Goal: Contribute content

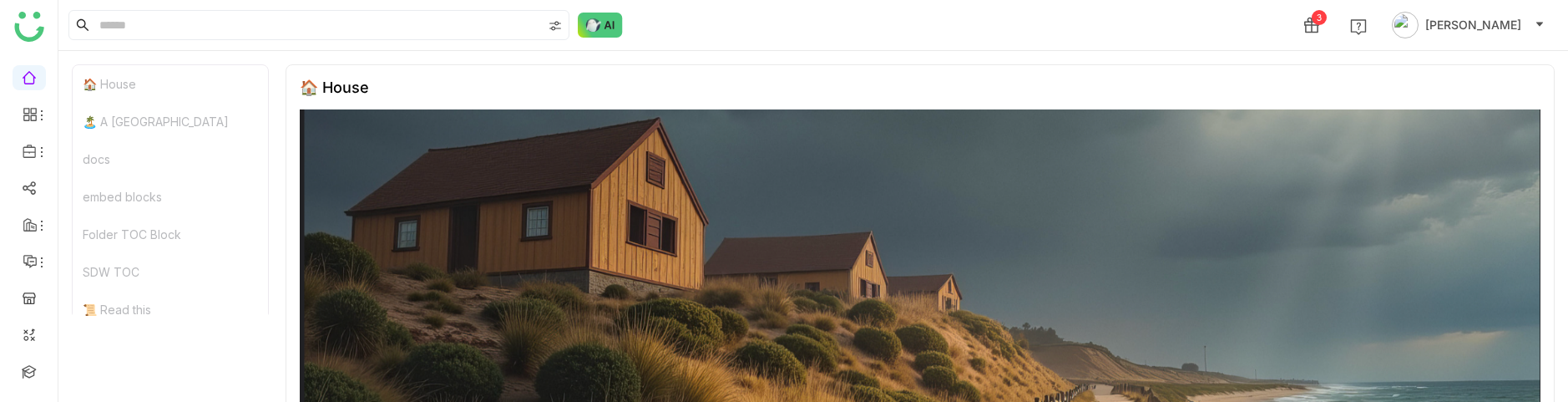
scroll to position [19, 0]
click at [28, 344] on link at bounding box center [30, 351] width 15 height 14
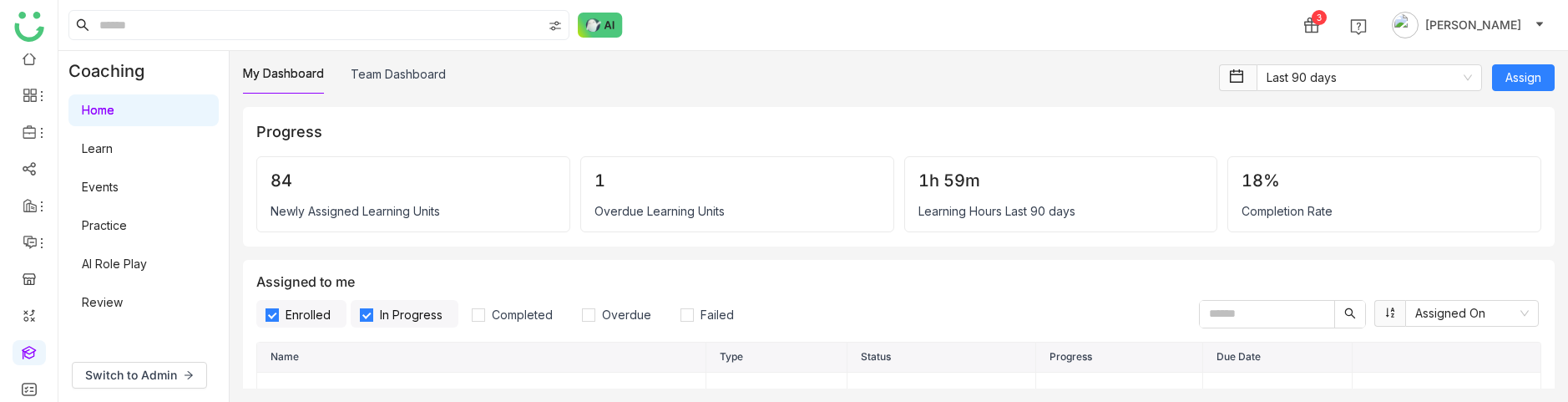
click at [112, 153] on link "Learn" at bounding box center [97, 148] width 31 height 14
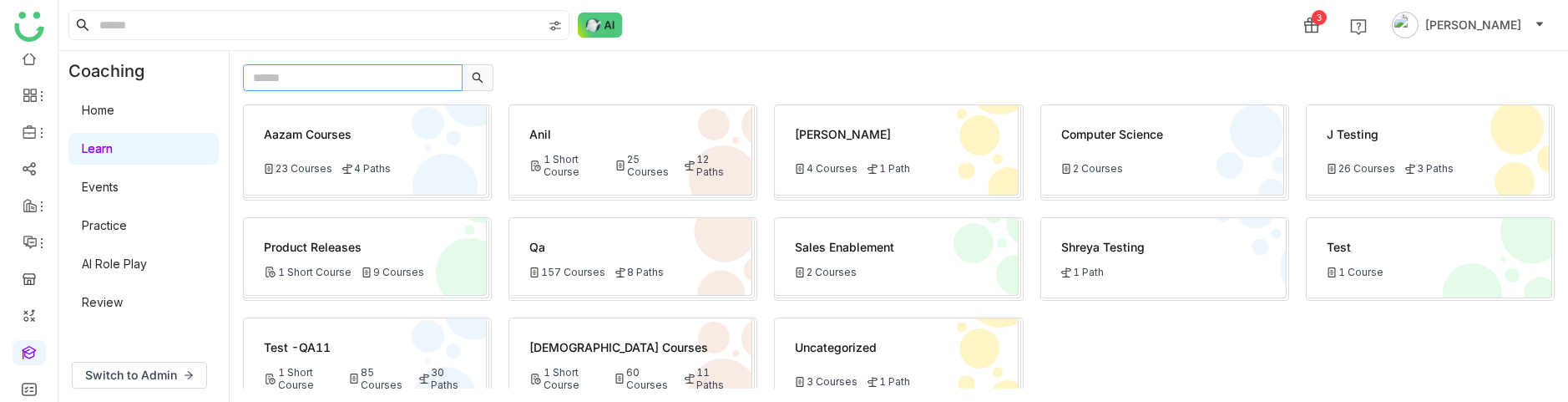
click at [290, 79] on input "text" at bounding box center [352, 78] width 220 height 27
click at [166, 373] on span "Switch to Admin" at bounding box center [131, 374] width 92 height 18
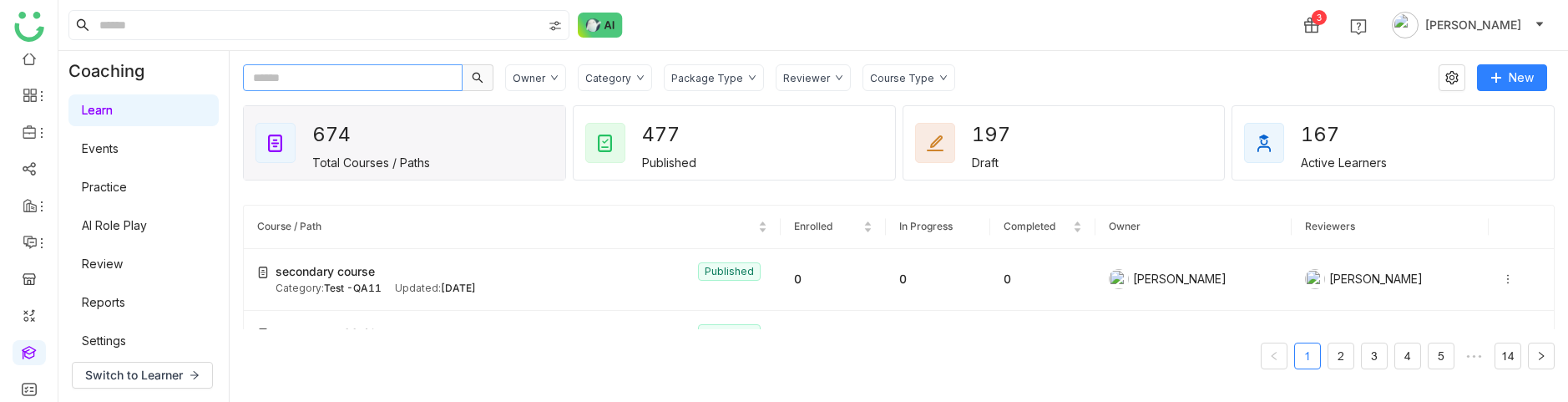
click at [265, 89] on input "text" at bounding box center [352, 78] width 220 height 27
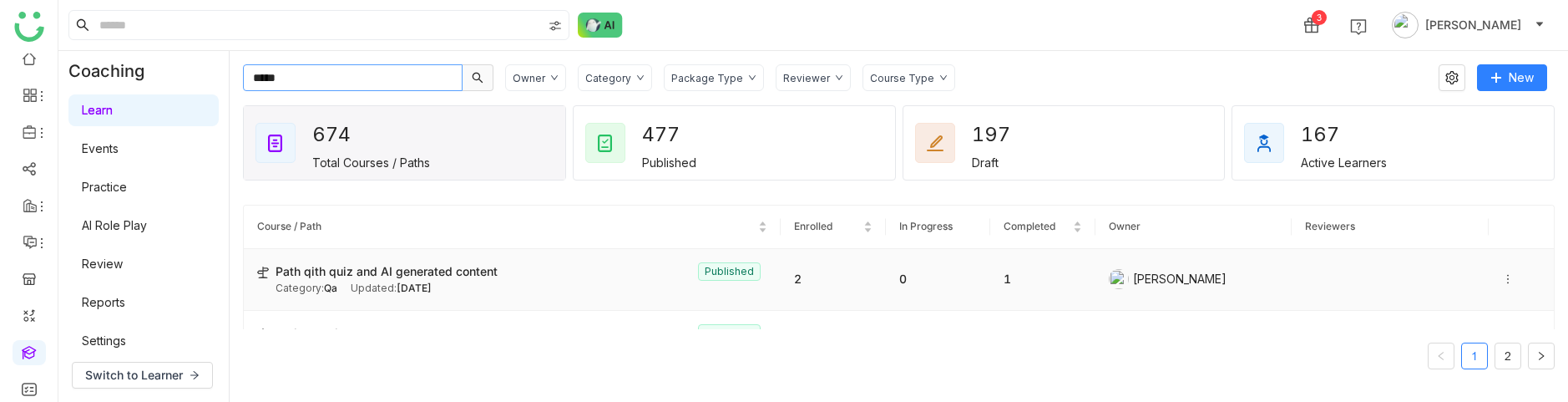
type input "****"
click at [432, 287] on span "[DATE]" at bounding box center [414, 287] width 36 height 12
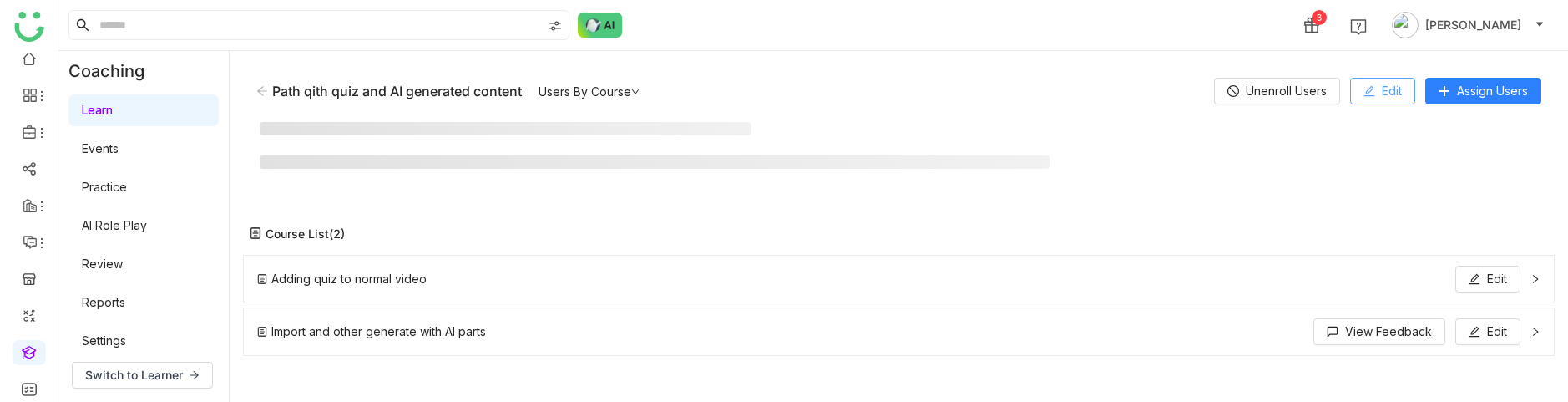
click at [1411, 85] on button "Edit" at bounding box center [1383, 91] width 65 height 27
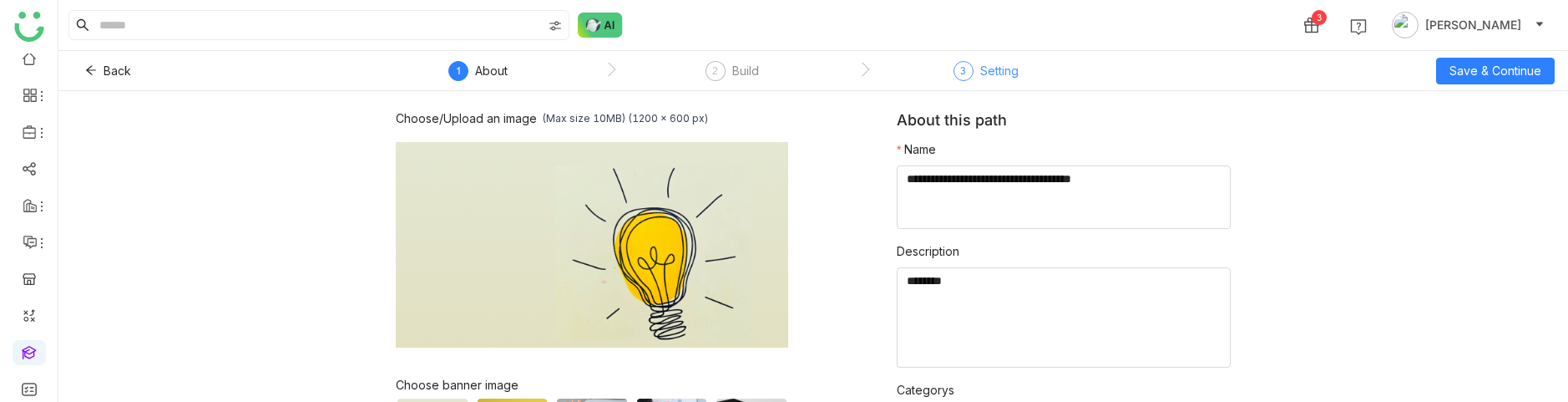
click at [1008, 76] on div "Setting" at bounding box center [1000, 71] width 38 height 20
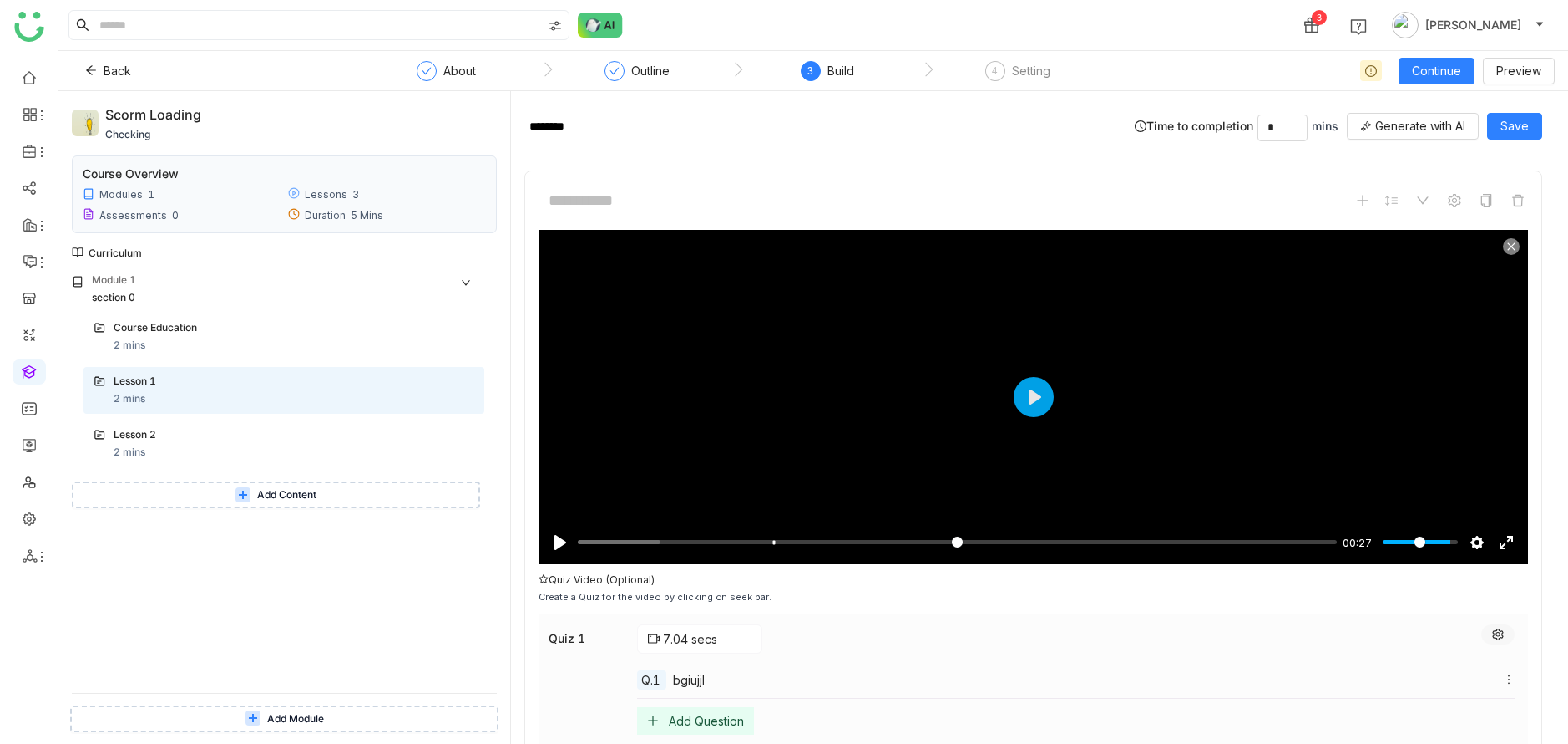
click at [1515, 636] on button at bounding box center [1498, 634] width 34 height 20
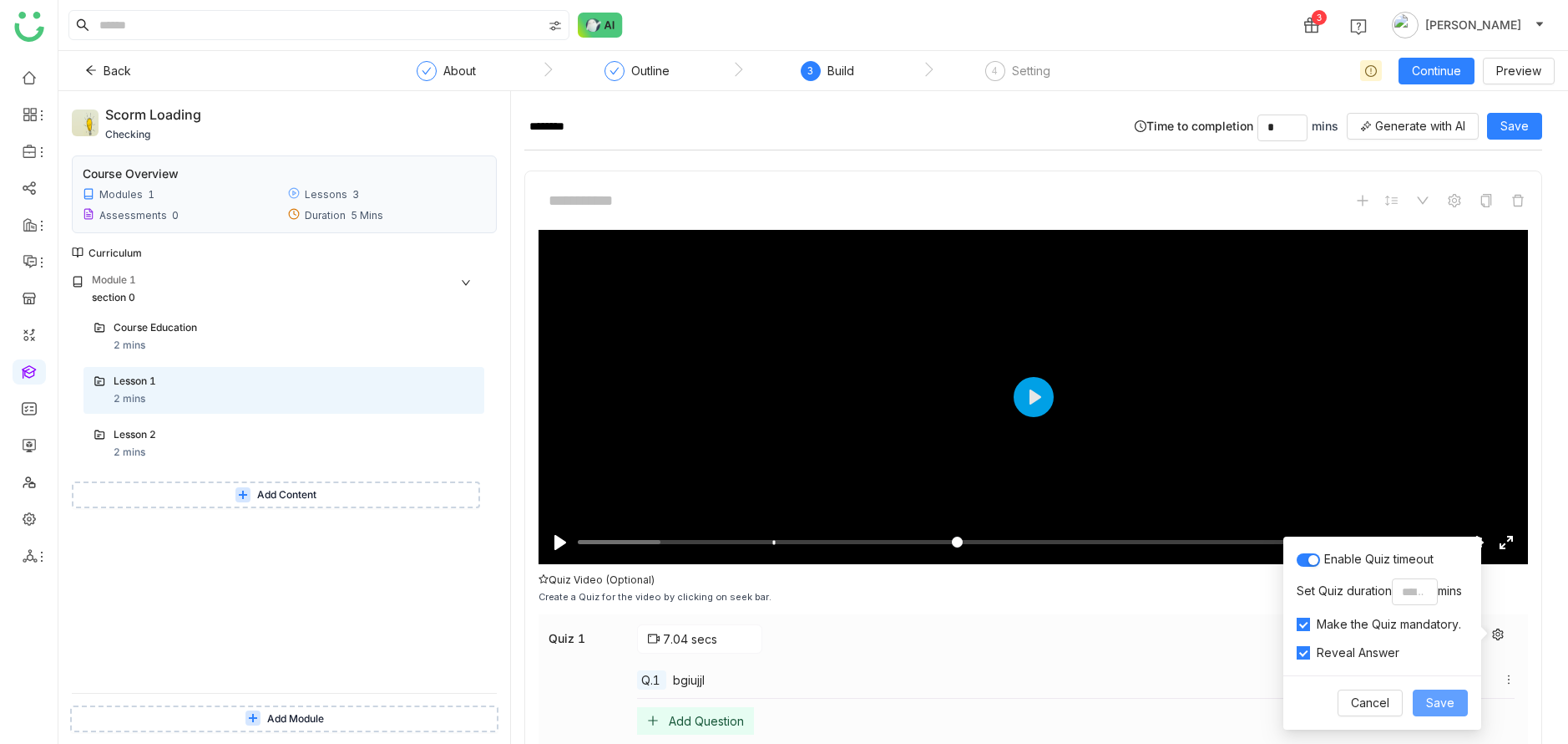
click at [1445, 701] on span "Save" at bounding box center [1440, 702] width 29 height 18
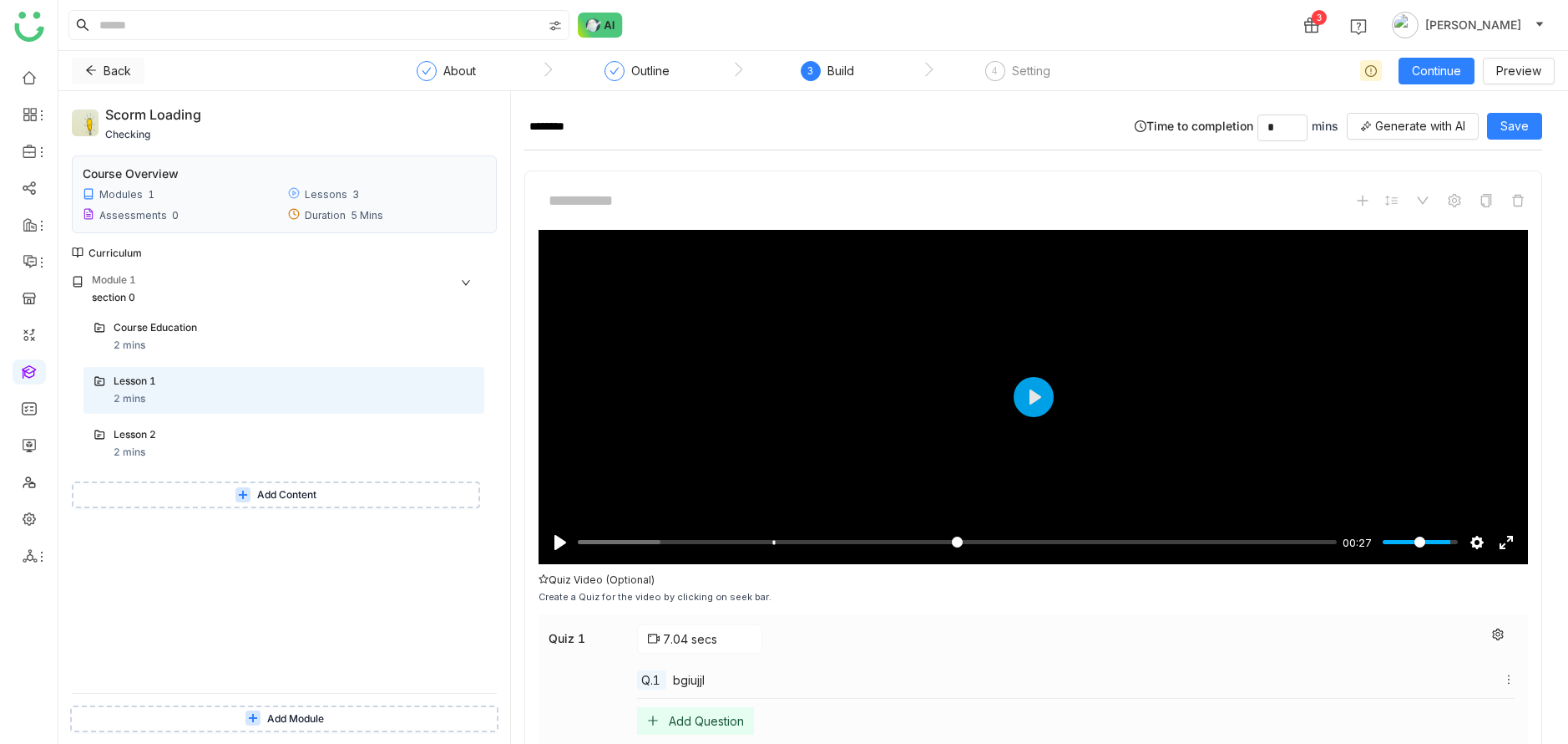
click at [108, 81] on button "Back" at bounding box center [108, 71] width 73 height 27
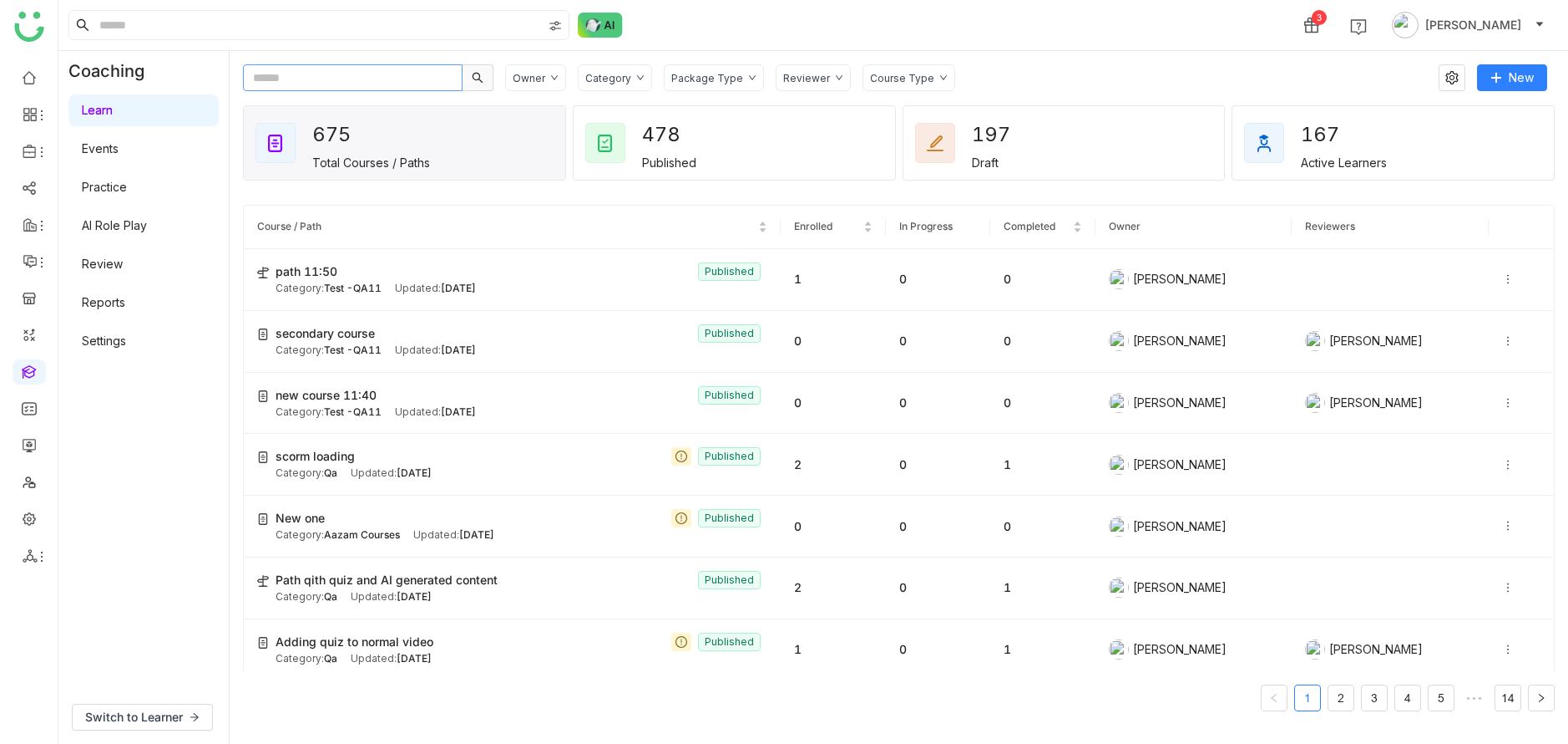
click at [381, 74] on input "text" at bounding box center [352, 78] width 220 height 27
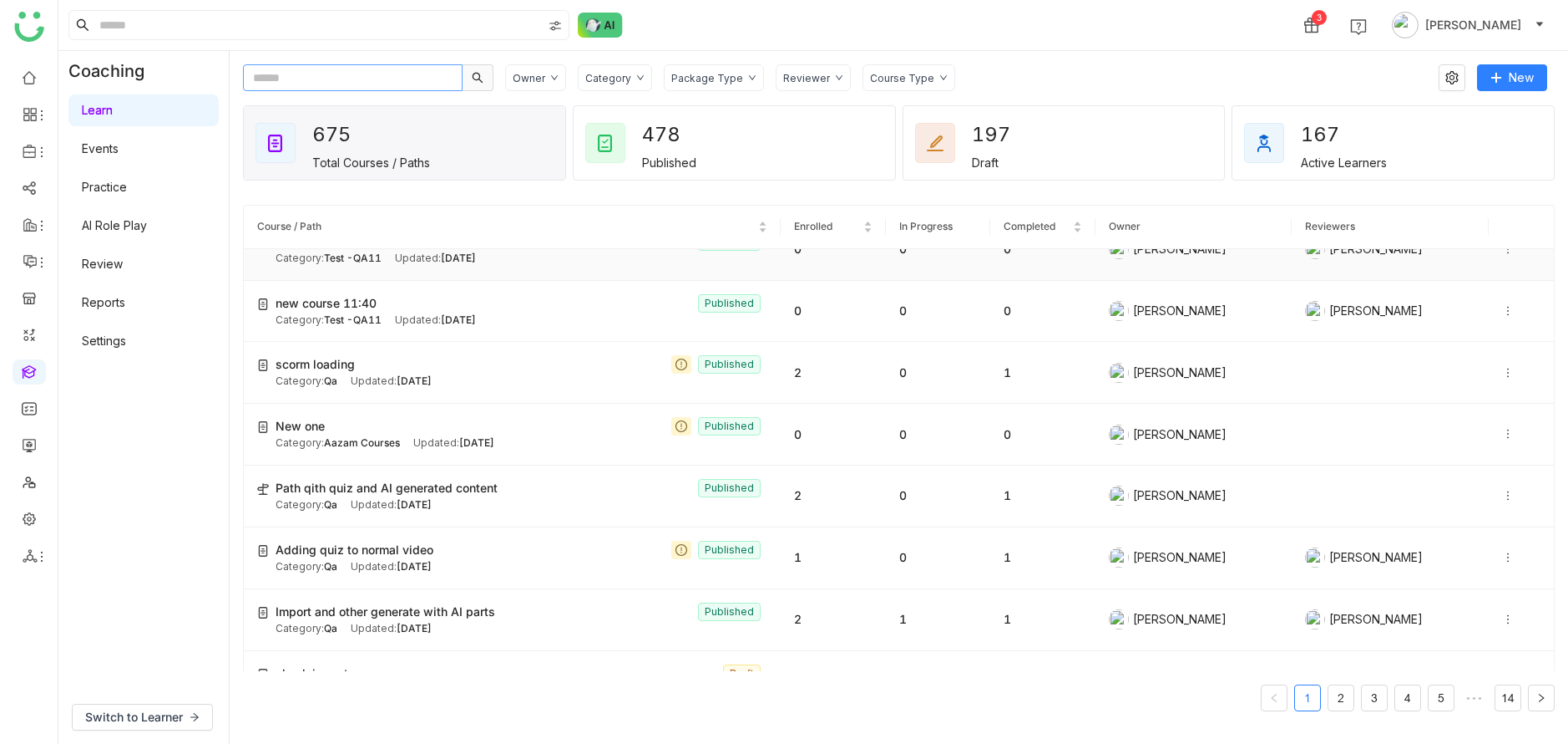
scroll to position [93, 0]
click at [480, 539] on div "Adding quiz to normal video Published" at bounding box center [521, 547] width 492 height 18
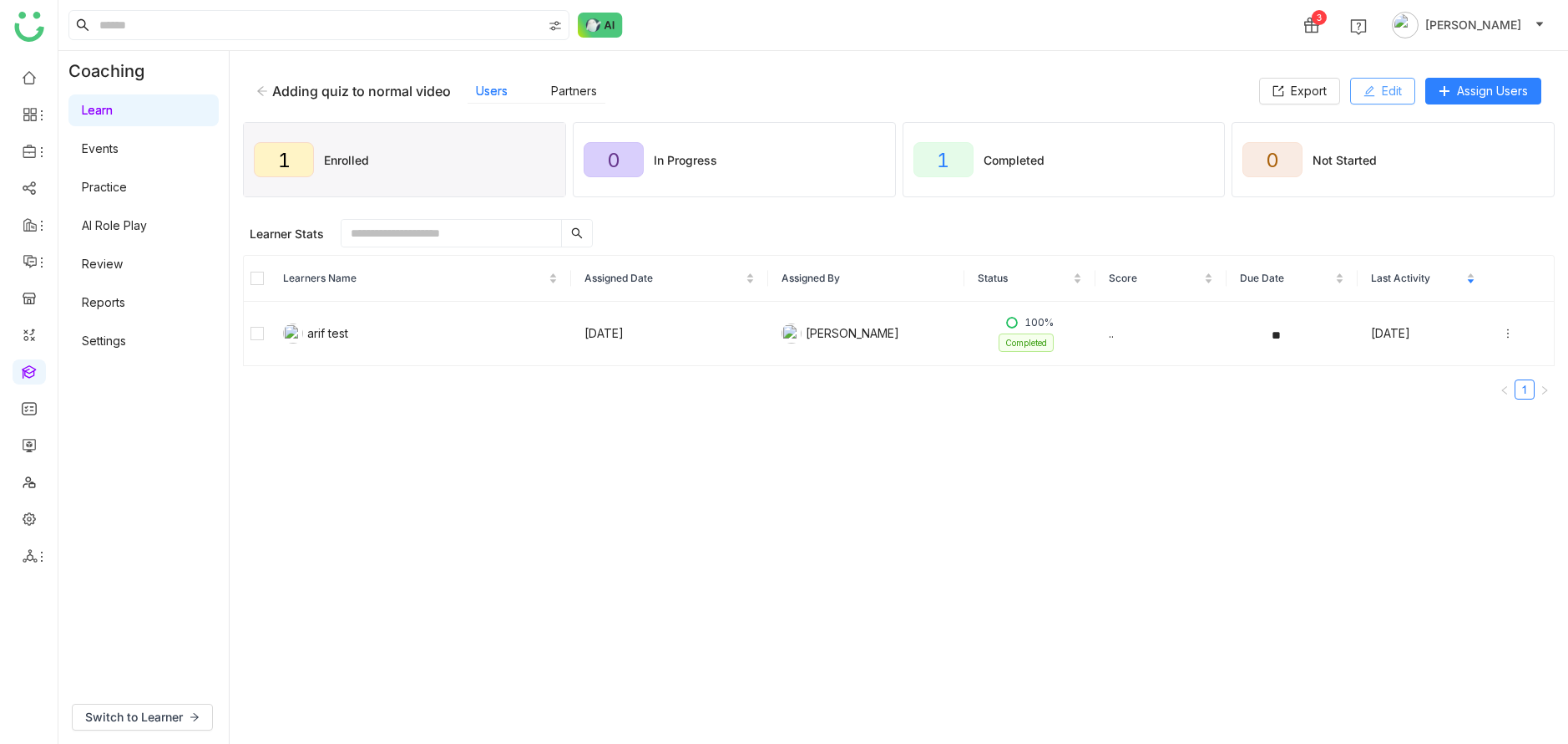
click at [1381, 104] on button "Edit" at bounding box center [1383, 91] width 65 height 27
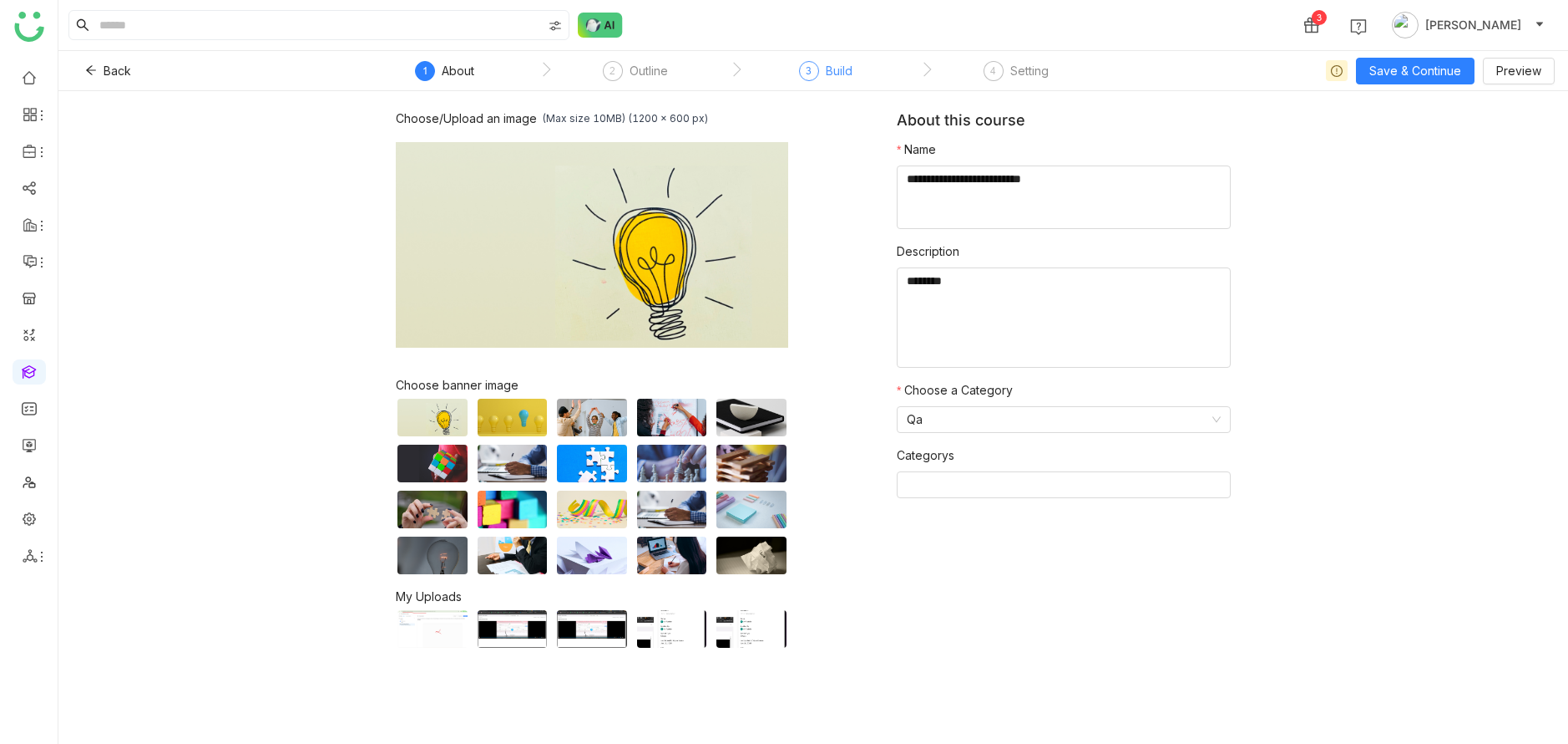
click at [846, 72] on div "Build" at bounding box center [840, 71] width 27 height 20
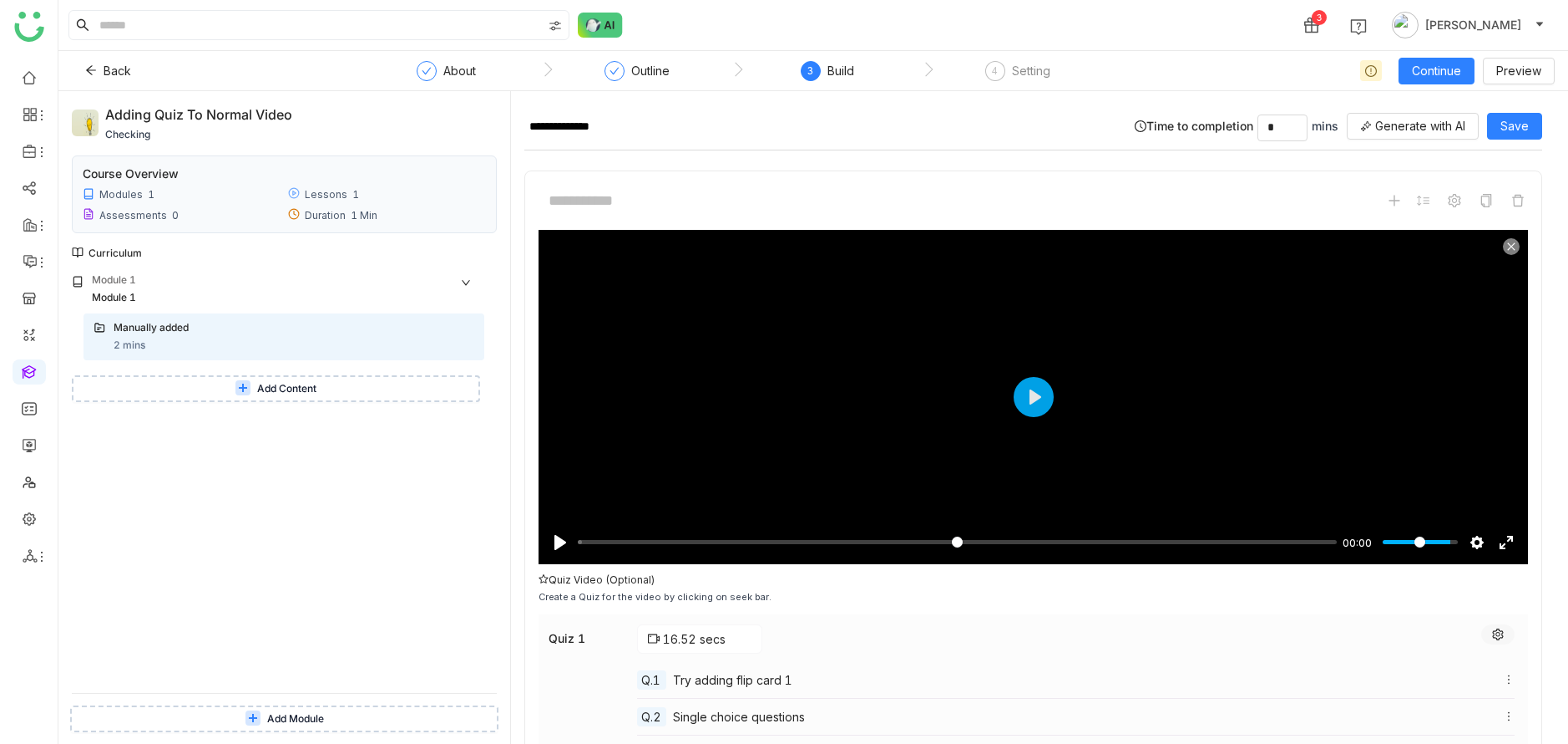
click at [1504, 631] on icon at bounding box center [1498, 634] width 12 height 12
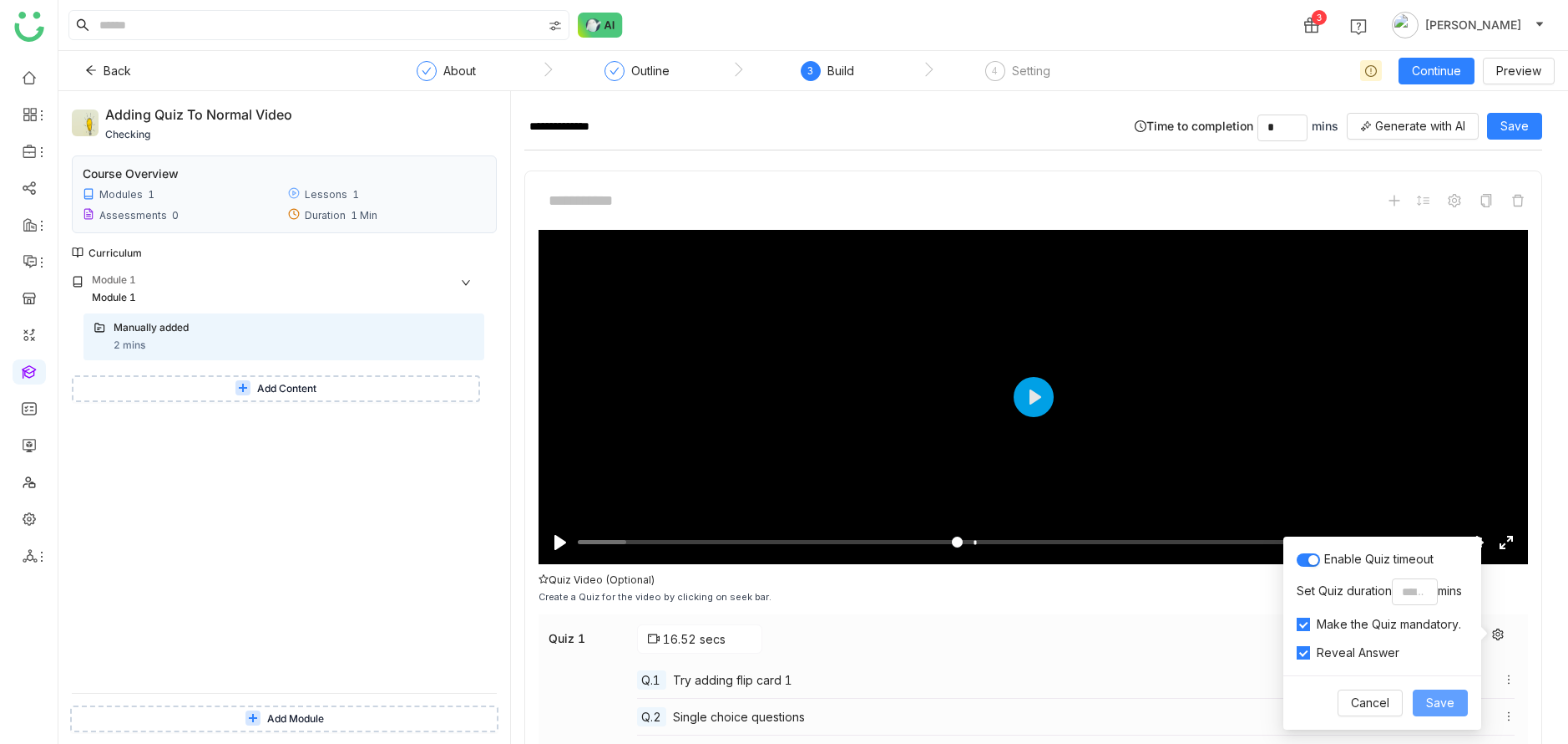
click at [1432, 701] on span "Save" at bounding box center [1440, 702] width 29 height 18
